Goal: Information Seeking & Learning: Learn about a topic

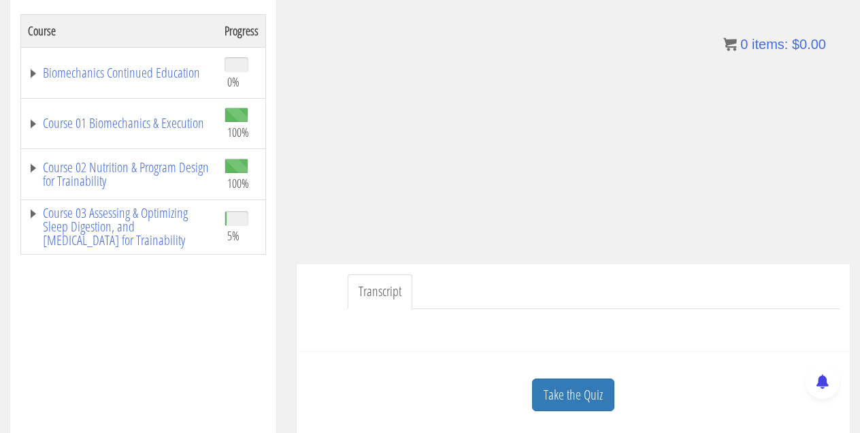
scroll to position [227, 0]
click at [596, 400] on link "Take the Quiz" at bounding box center [573, 393] width 82 height 33
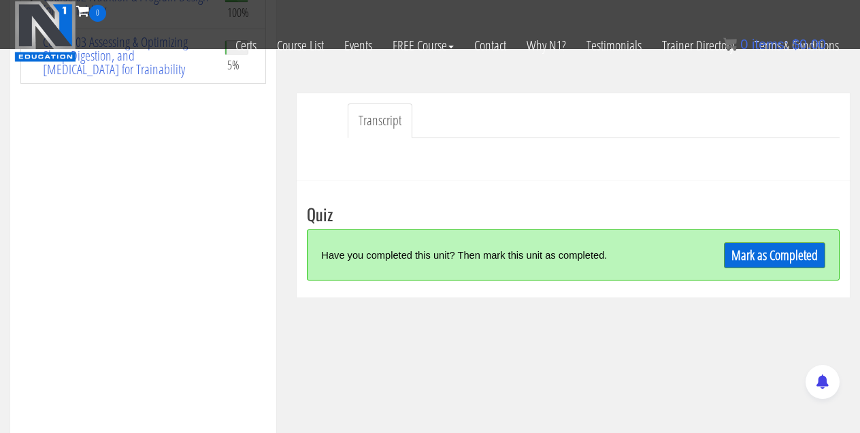
scroll to position [312, 0]
click at [752, 259] on link "Mark as Completed" at bounding box center [774, 254] width 101 height 26
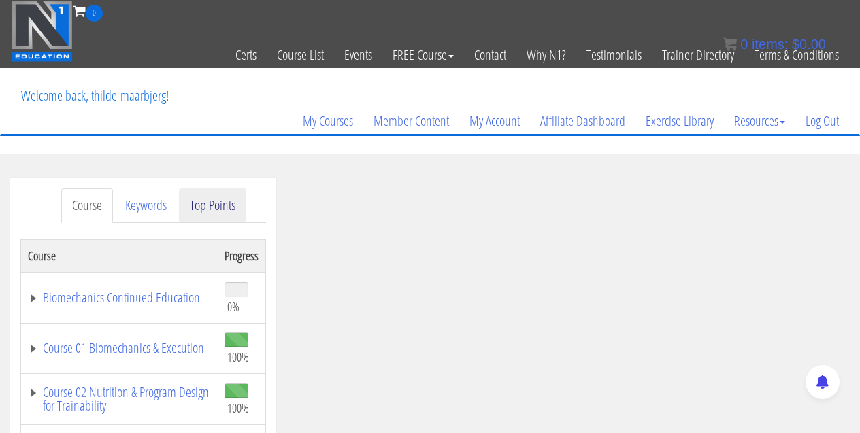
scroll to position [0, 0]
click at [99, 203] on link "Course" at bounding box center [87, 205] width 52 height 35
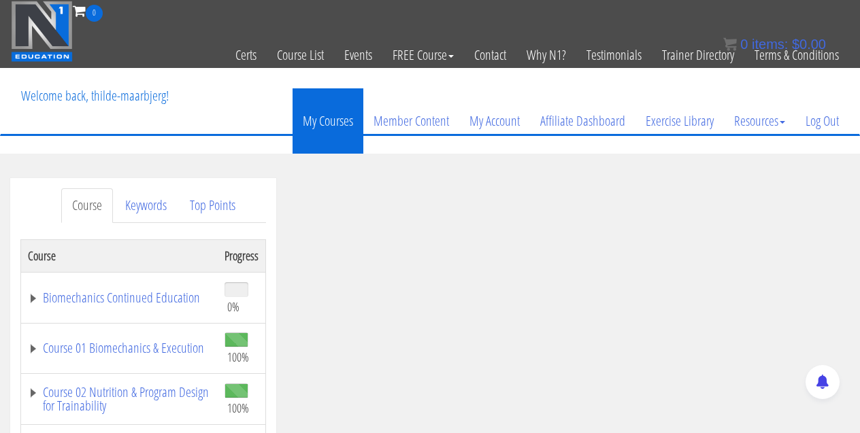
click at [344, 121] on link "My Courses" at bounding box center [328, 120] width 71 height 65
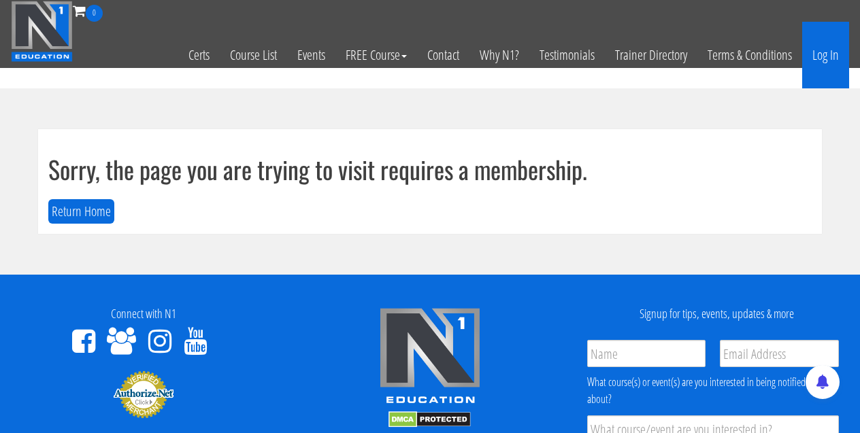
click at [823, 56] on link "Log In" at bounding box center [825, 55] width 47 height 67
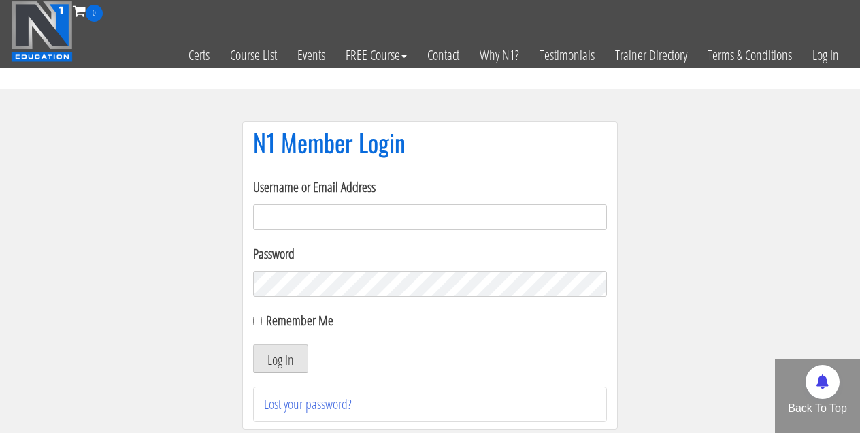
click at [303, 210] on input "Username or Email Address" at bounding box center [430, 217] width 354 height 26
click at [595, 220] on input "Username or Email Address" at bounding box center [430, 217] width 354 height 26
type input "[EMAIL_ADDRESS][DOMAIN_NAME]"
click at [257, 320] on input "Remember Me" at bounding box center [257, 320] width 9 height 9
checkbox input "true"
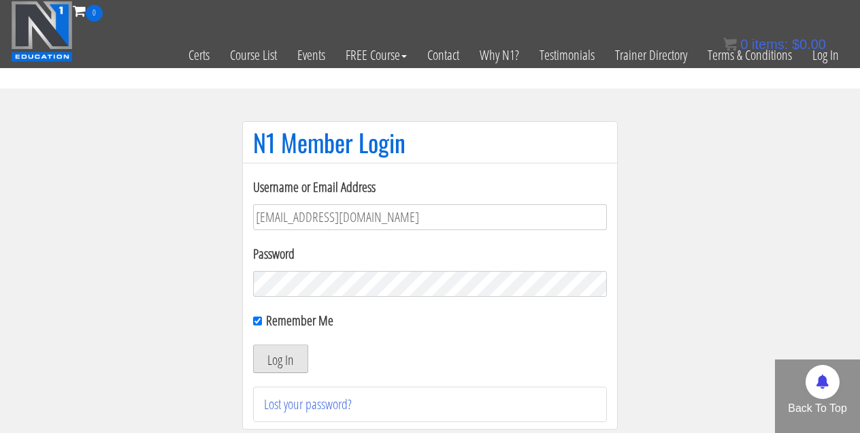
click at [280, 367] on button "Log In" at bounding box center [280, 358] width 55 height 29
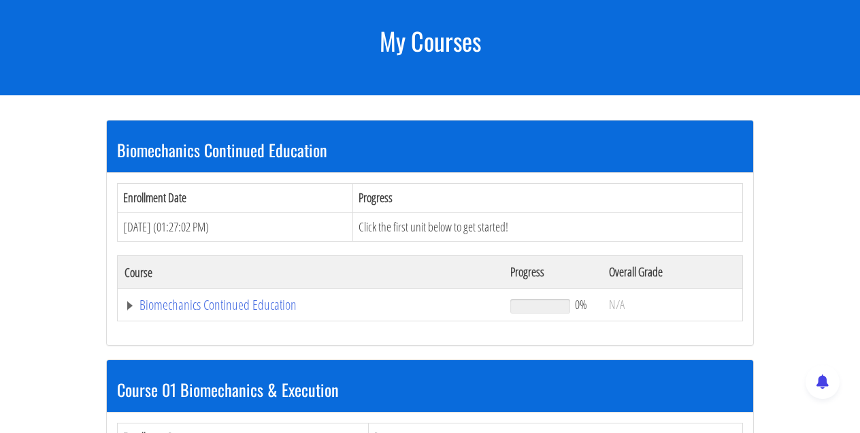
scroll to position [170, 0]
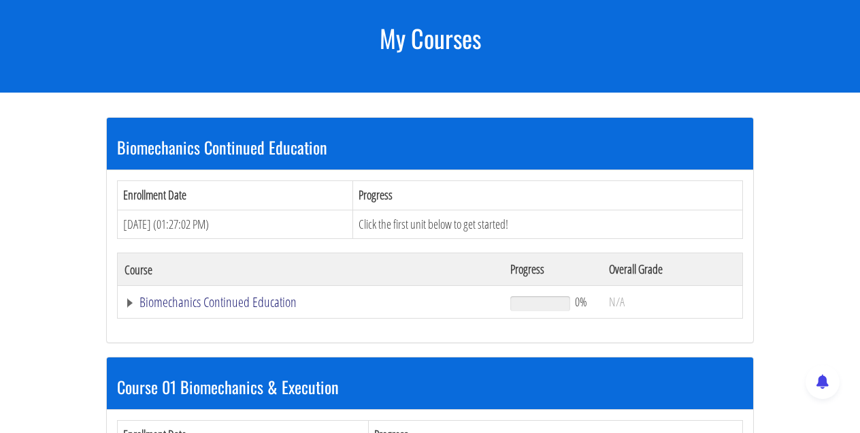
click at [233, 303] on link "Biomechanics Continued Education" at bounding box center [310, 302] width 372 height 14
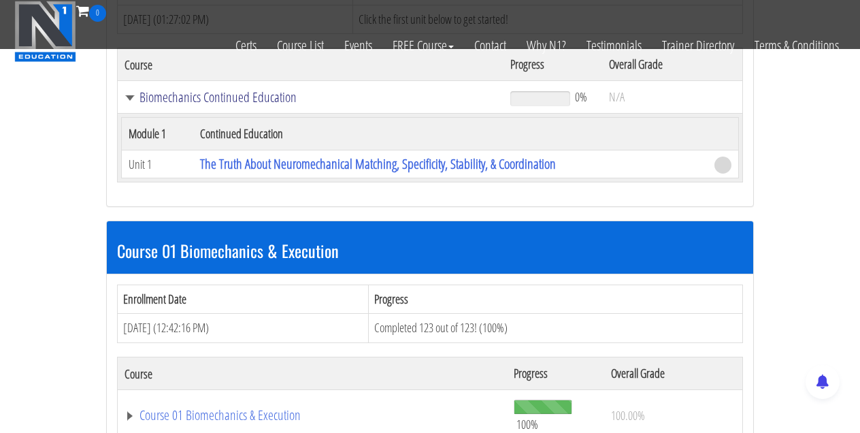
scroll to position [291, 0]
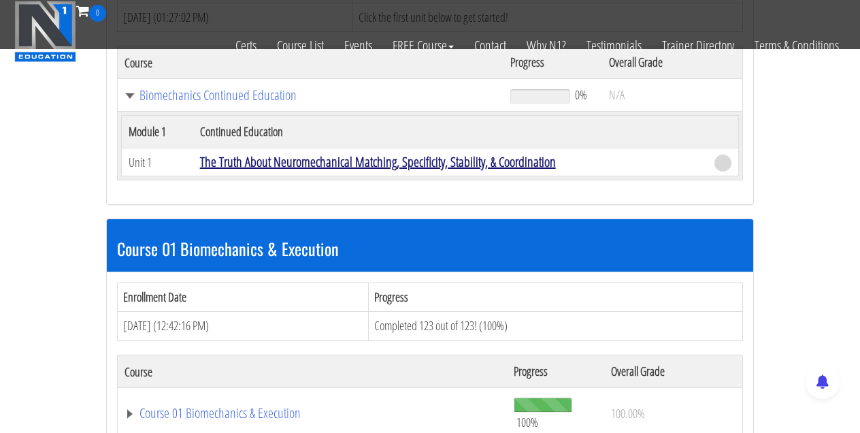
click at [287, 162] on link "The Truth About Neuromechanical Matching, Specificity, Stability, & Coordination" at bounding box center [378, 161] width 356 height 18
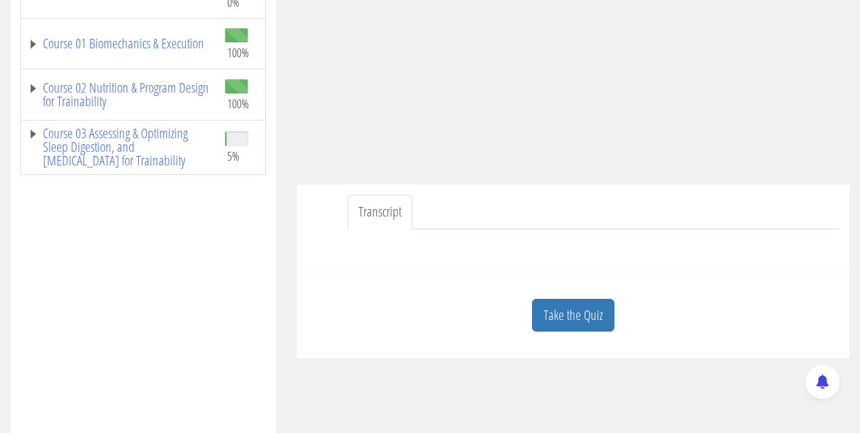
scroll to position [332, 0]
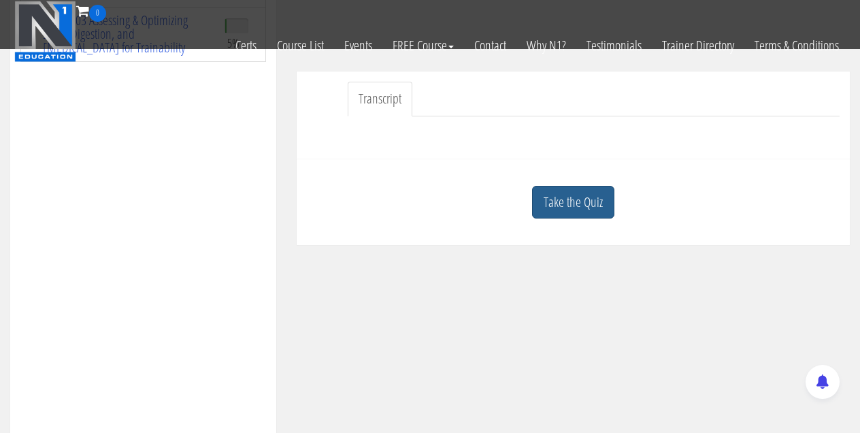
click at [575, 204] on link "Take the Quiz" at bounding box center [573, 202] width 82 height 33
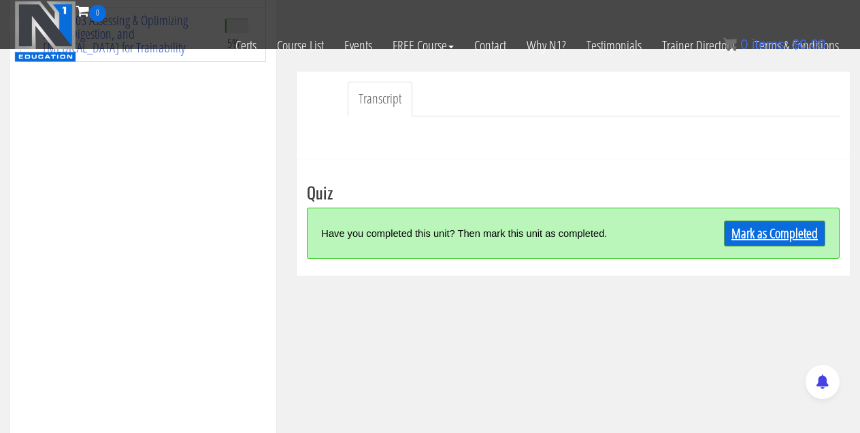
click at [771, 230] on link "Mark as Completed" at bounding box center [774, 233] width 101 height 26
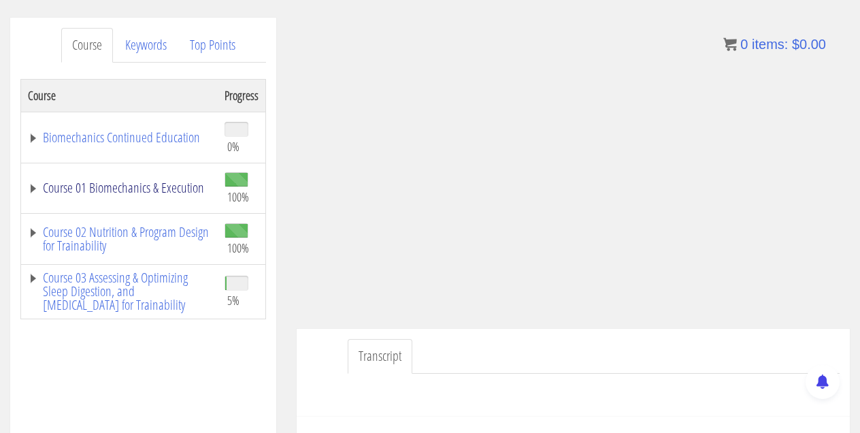
scroll to position [162, 0]
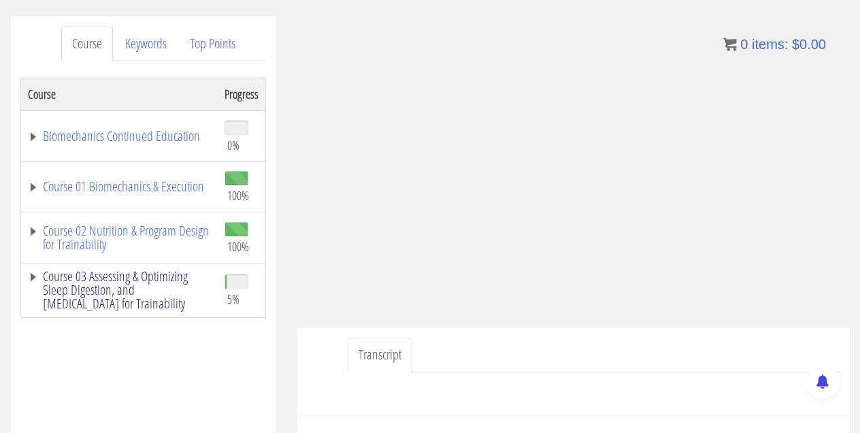
click at [114, 278] on link "Course 03 Assessing & Optimizing Sleep Digestion, and [MEDICAL_DATA] for Traina…" at bounding box center [119, 289] width 183 height 41
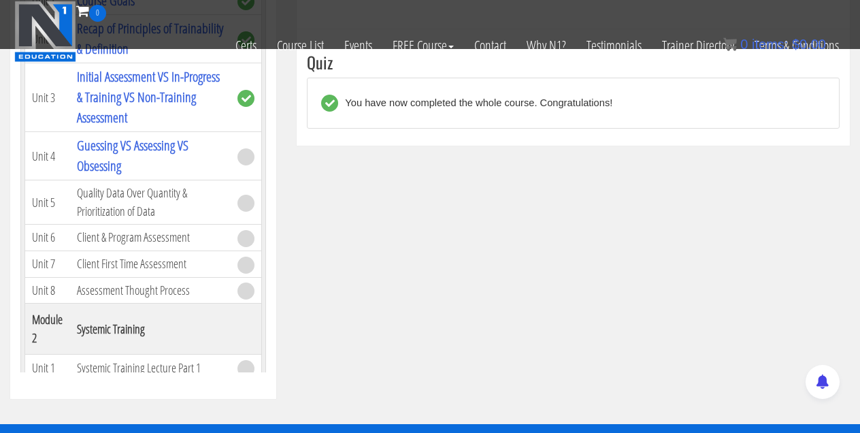
scroll to position [0, 0]
